Goal: Contribute content

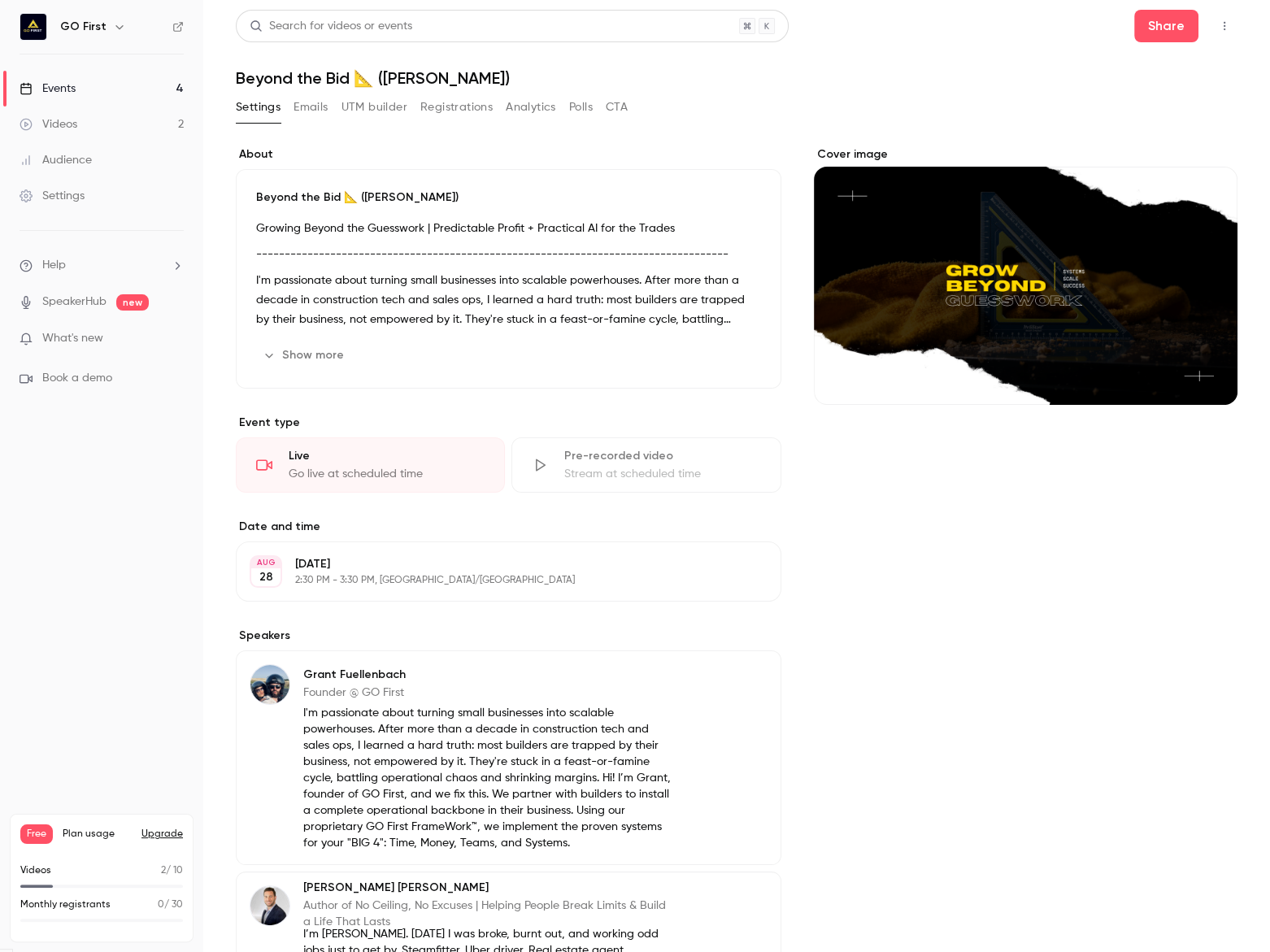
click at [62, 94] on div "Events" at bounding box center [48, 88] width 56 height 16
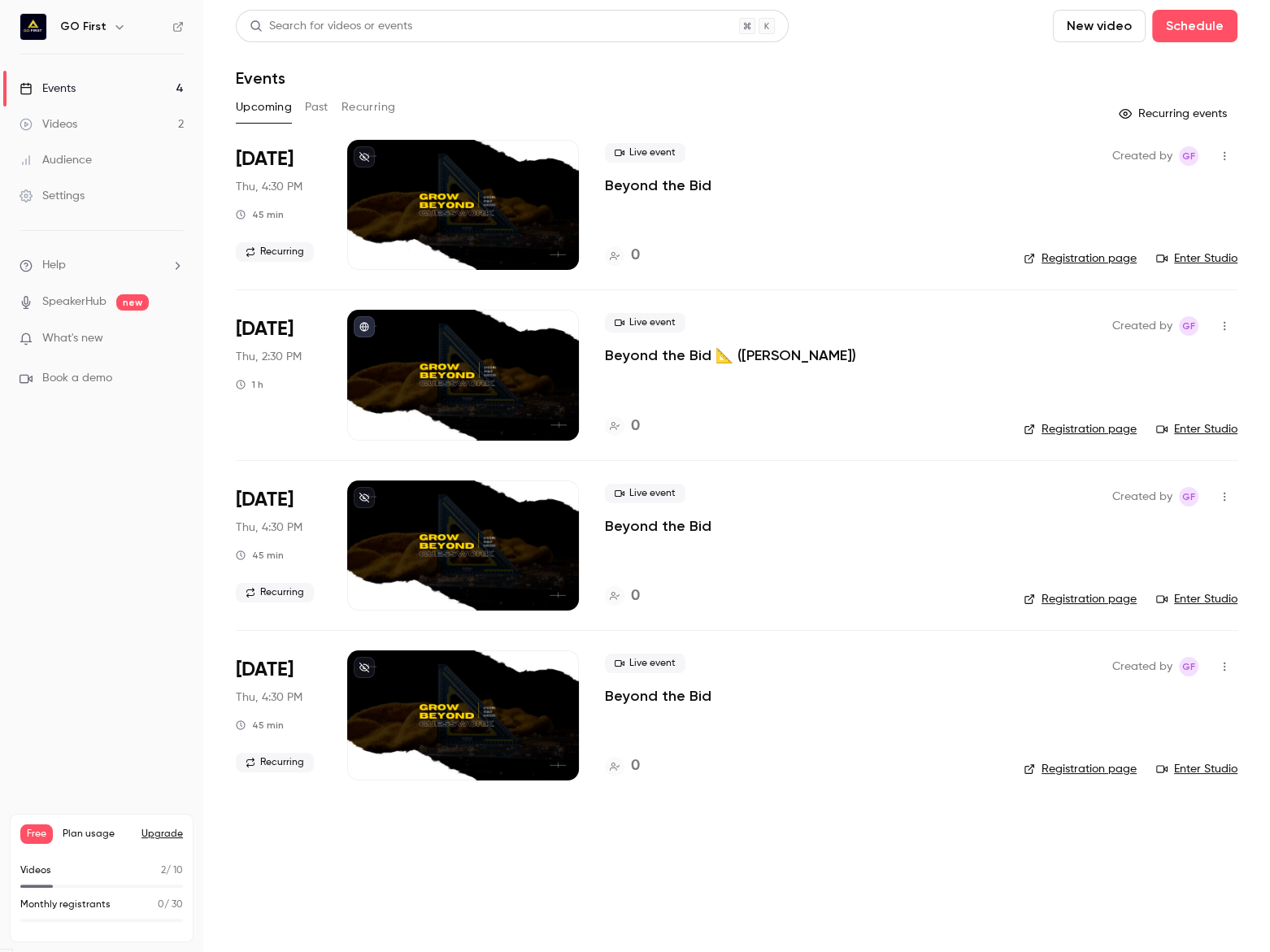
click at [1108, 31] on button "New video" at bounding box center [1099, 26] width 93 height 33
click at [1101, 78] on div "Record" at bounding box center [1158, 71] width 123 height 16
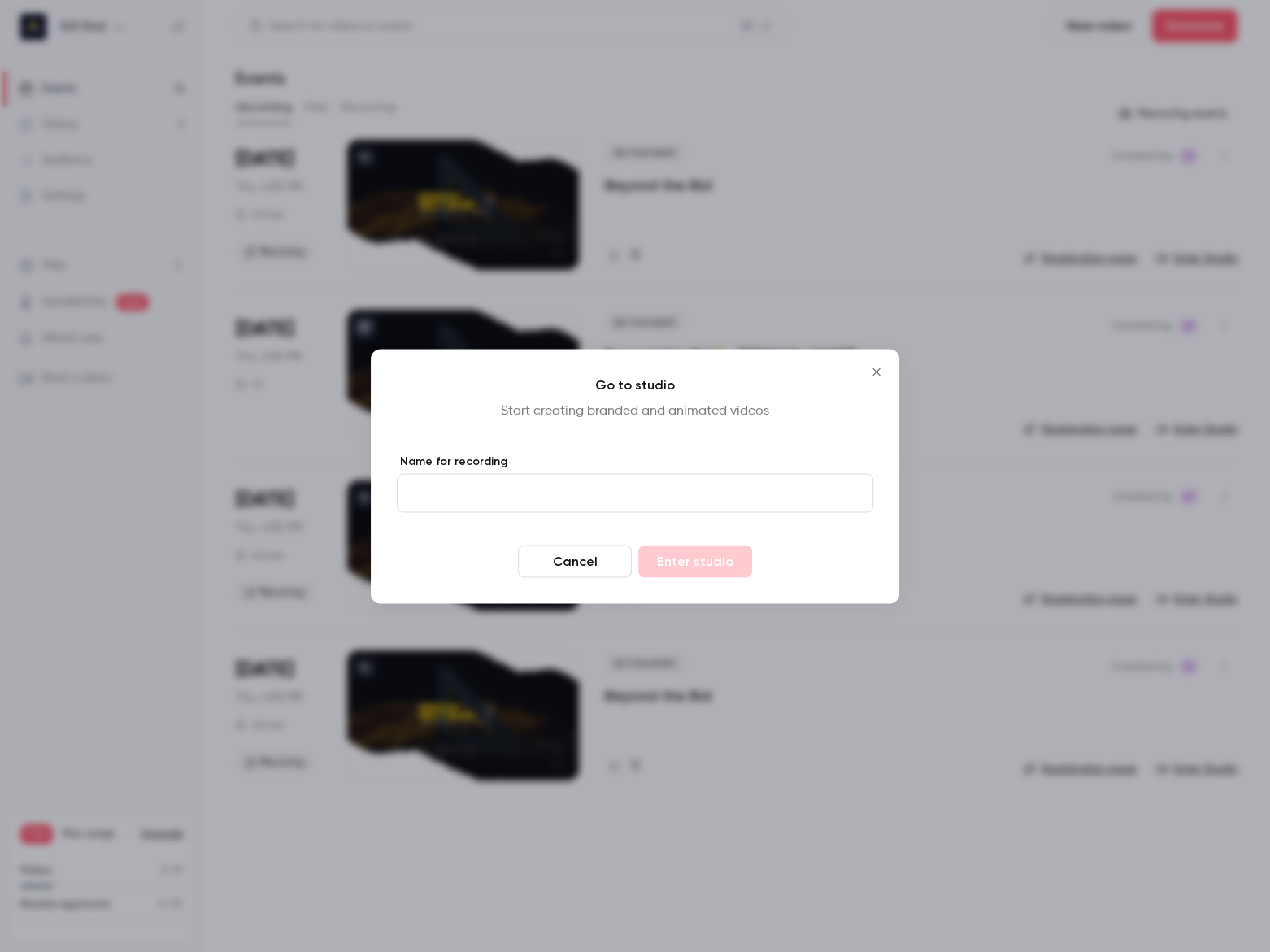
click at [617, 516] on form "Name for recording Cancel Enter studio" at bounding box center [634, 515] width 476 height 124
click at [593, 498] on input "Name for recording" at bounding box center [634, 492] width 476 height 39
type input "**********"
click at [638, 545] on button "Enter studio" at bounding box center [694, 561] width 113 height 33
